Goal: Task Accomplishment & Management: Use online tool/utility

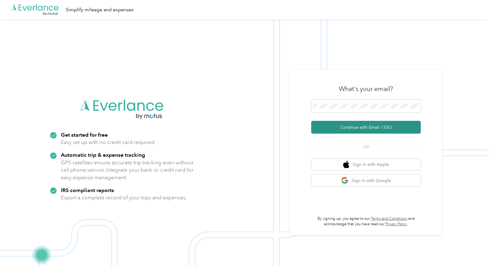
click at [344, 128] on button "Continue with Email / SSO" at bounding box center [365, 127] width 109 height 13
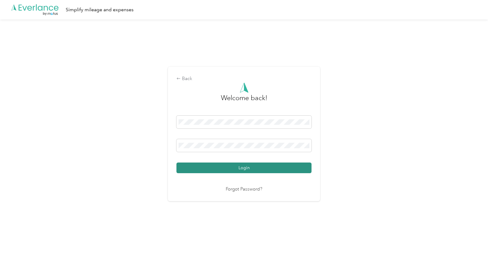
click at [229, 169] on button "Login" at bounding box center [243, 167] width 135 height 11
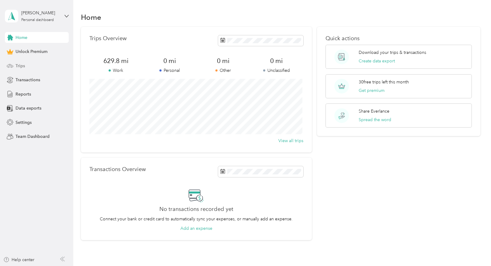
click at [20, 61] on div "Trips" at bounding box center [37, 65] width 64 height 11
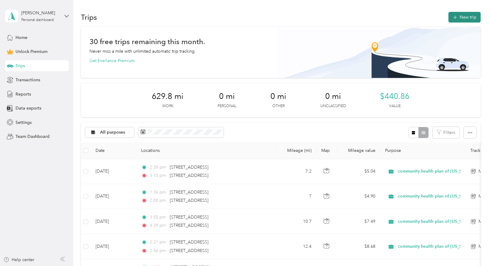
click at [463, 15] on button "New trip" at bounding box center [464, 17] width 32 height 11
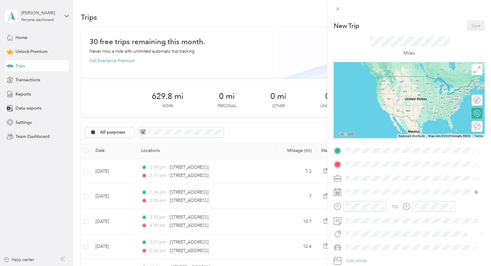
click at [419, 17] on div "New Trip Save This trip cannot be edited because it is either under review, app…" at bounding box center [409, 149] width 164 height 266
